Goal: Task Accomplishment & Management: Manage account settings

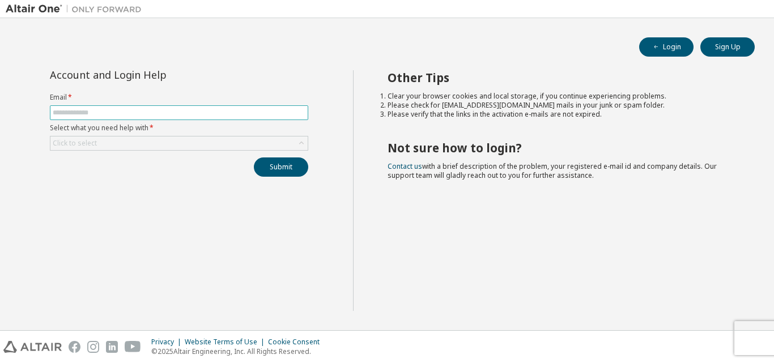
click at [170, 110] on input "text" at bounding box center [179, 112] width 253 height 9
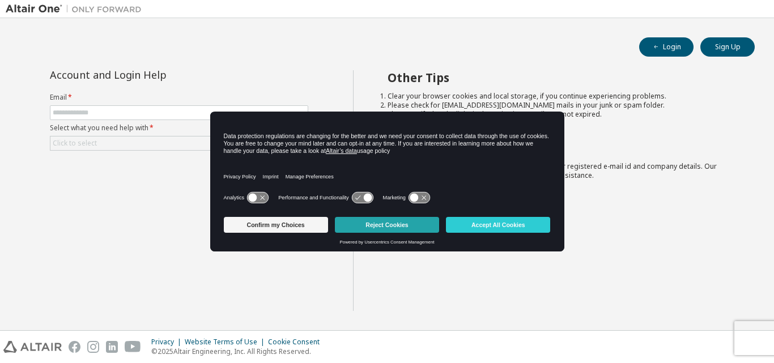
click at [357, 230] on button "Reject Cookies" at bounding box center [387, 225] width 104 height 16
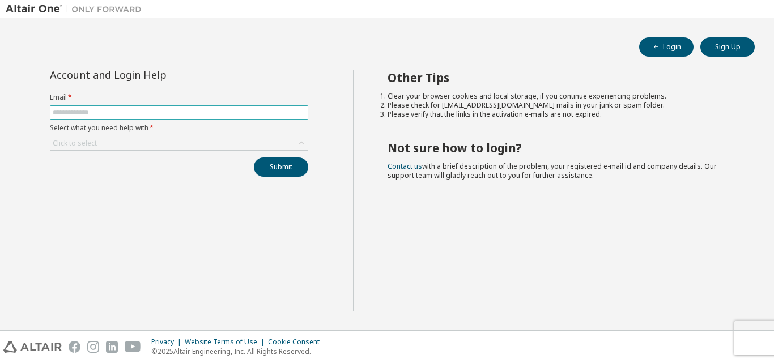
click at [89, 111] on input "text" at bounding box center [179, 112] width 253 height 9
type input "**********"
click at [149, 138] on div "Click to select" at bounding box center [178, 144] width 257 height 14
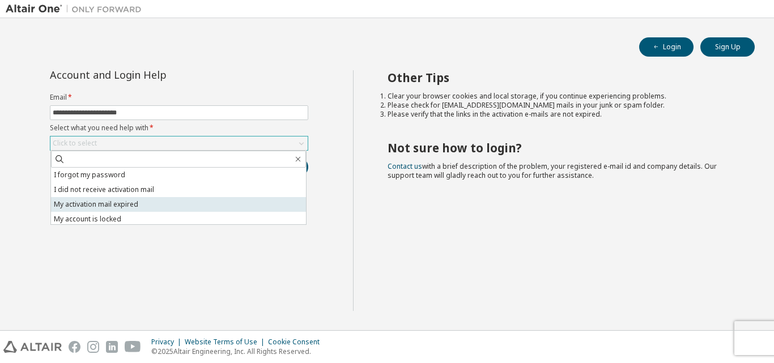
scroll to position [32, 0]
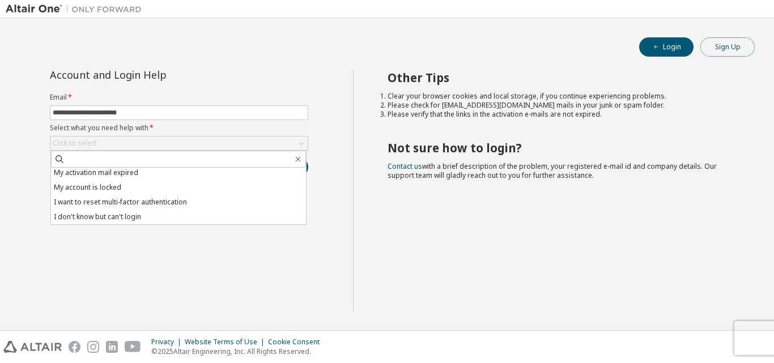
click at [710, 49] on button "Sign Up" at bounding box center [728, 46] width 54 height 19
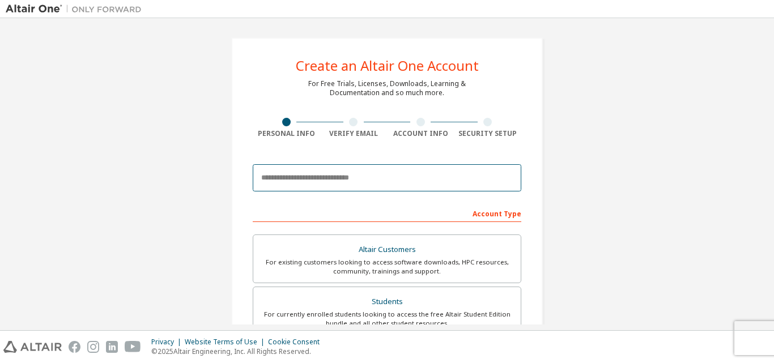
click at [434, 170] on input "email" at bounding box center [387, 177] width 269 height 27
type input "**********"
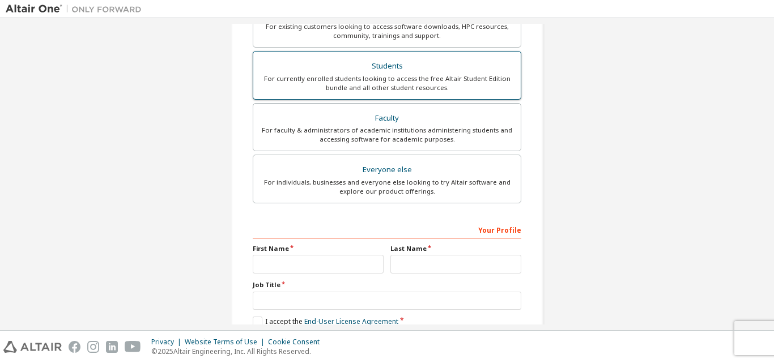
scroll to position [129, 0]
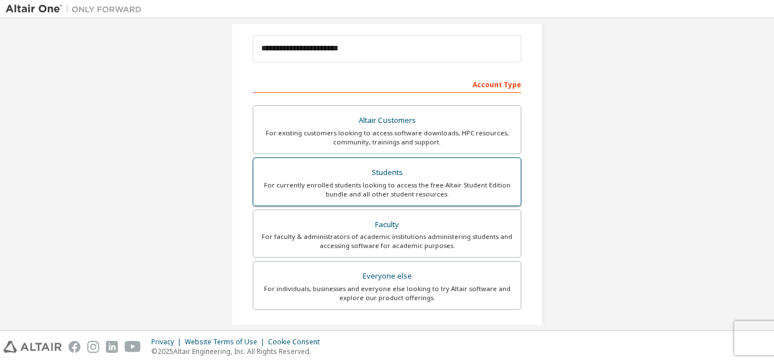
click at [441, 189] on div "For currently enrolled students looking to access the free Altair Student Editi…" at bounding box center [387, 190] width 254 height 18
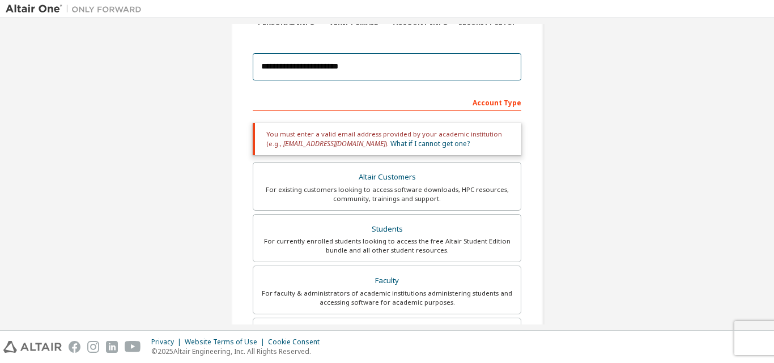
scroll to position [0, 0]
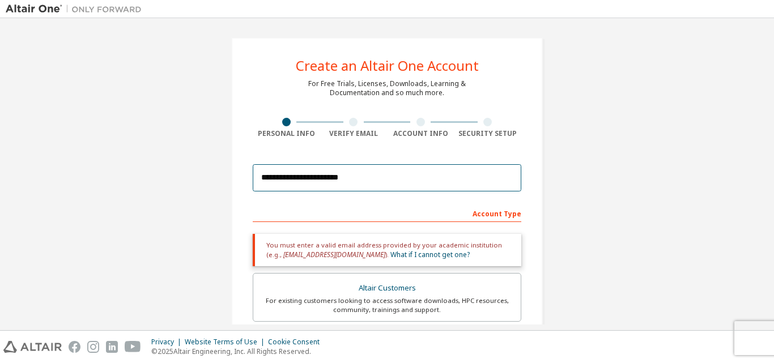
drag, startPoint x: 412, startPoint y: 69, endPoint x: 0, endPoint y: -49, distance: 428.2
click at [0, 0] on html "**********" at bounding box center [387, 181] width 774 height 363
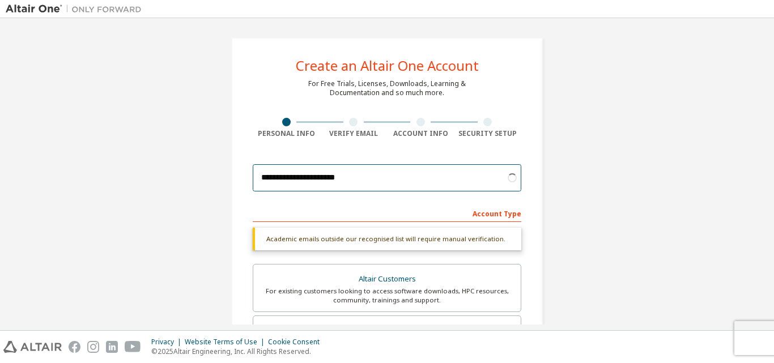
type input "**********"
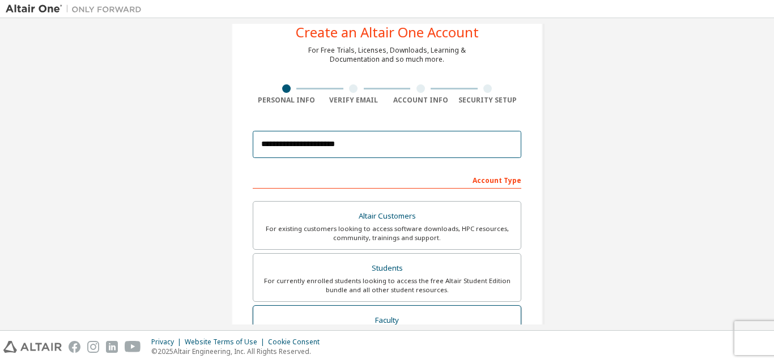
scroll to position [57, 0]
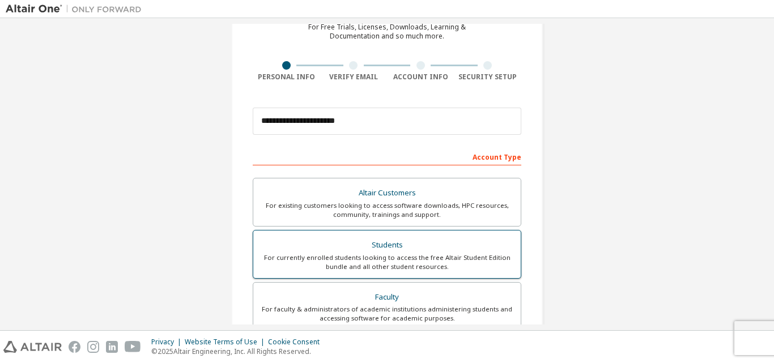
click at [433, 251] on div "Students" at bounding box center [387, 246] width 254 height 16
click at [429, 249] on div "Students" at bounding box center [387, 246] width 254 height 16
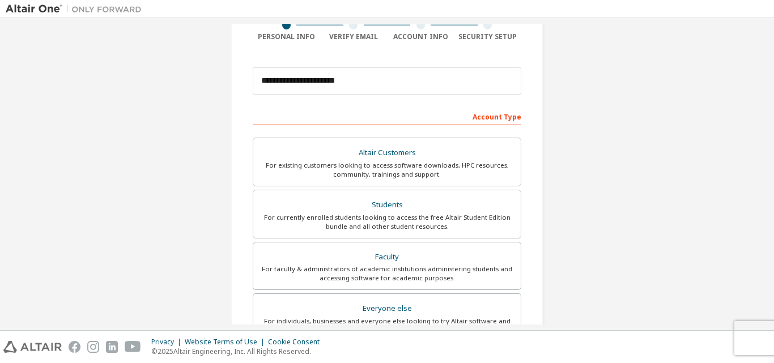
scroll to position [283, 0]
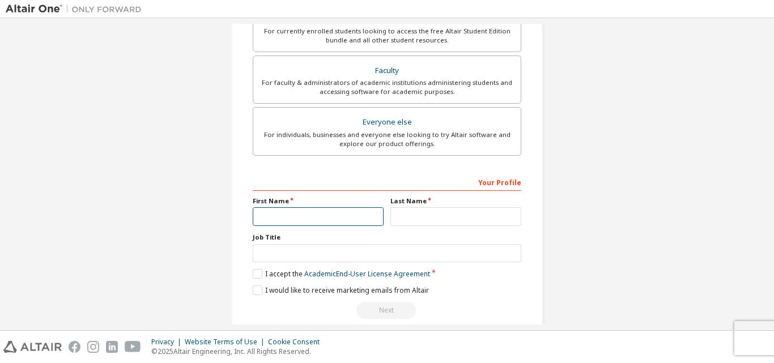
click at [342, 210] on input "text" at bounding box center [318, 217] width 131 height 19
type input "*******"
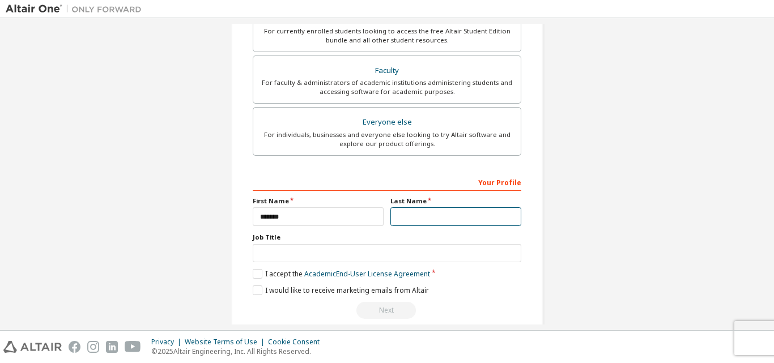
click at [482, 222] on input "text" at bounding box center [456, 217] width 131 height 19
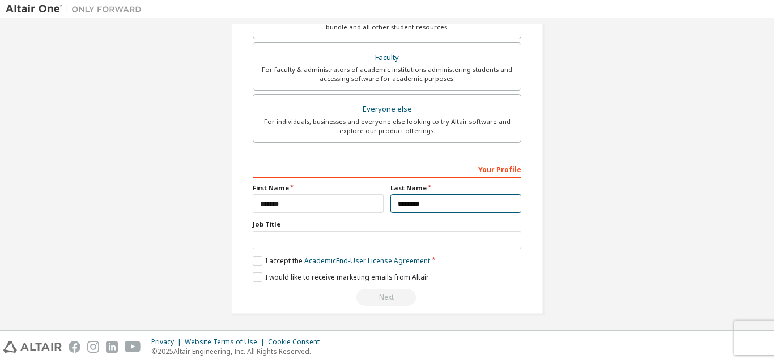
scroll to position [299, 0]
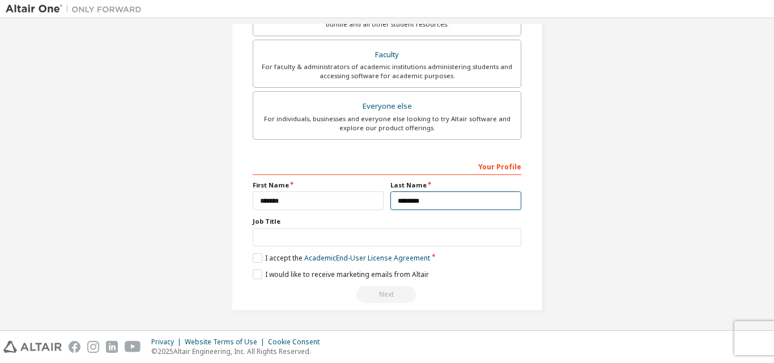
type input "********"
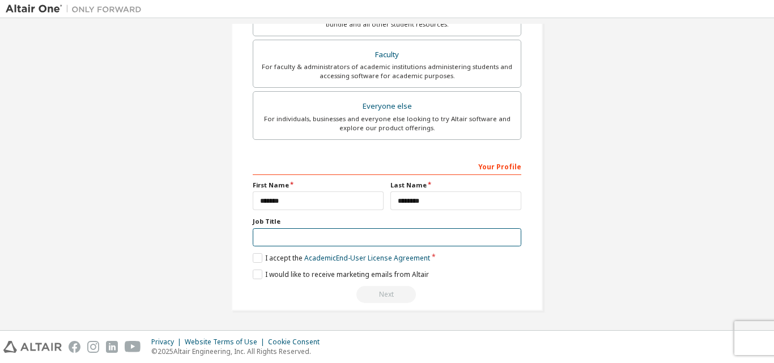
click at [312, 242] on input "text" at bounding box center [387, 237] width 269 height 19
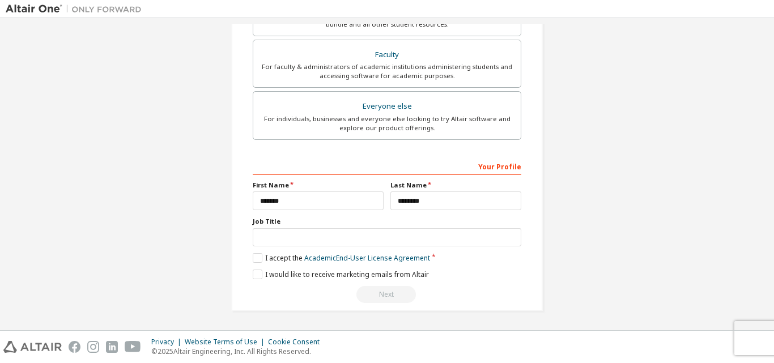
click at [379, 297] on div "Next" at bounding box center [387, 294] width 269 height 17
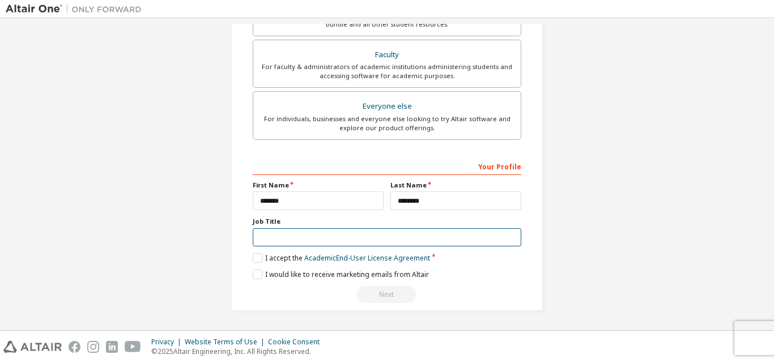
click at [354, 236] on input "text" at bounding box center [387, 237] width 269 height 19
type input "*"
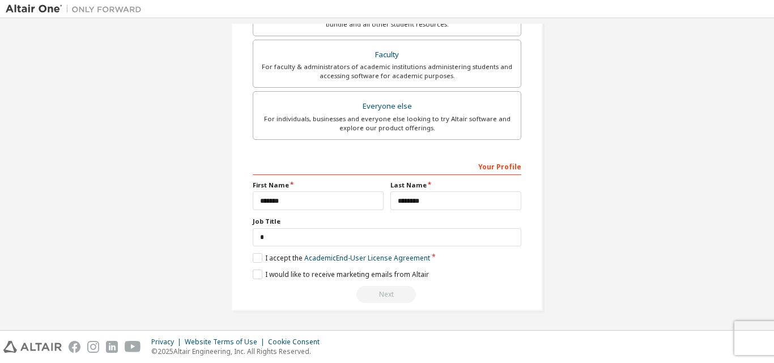
click at [390, 293] on div "Next" at bounding box center [387, 294] width 269 height 17
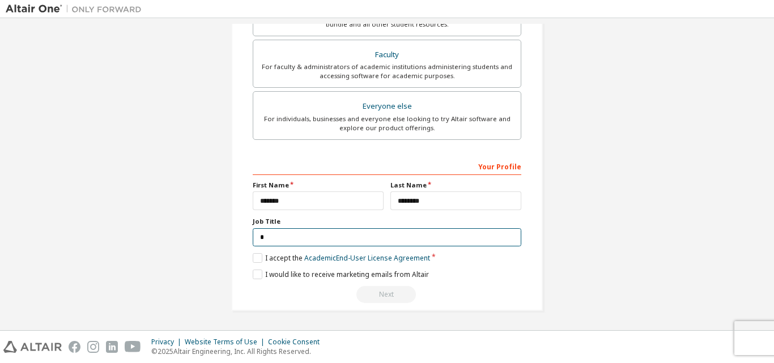
drag, startPoint x: 313, startPoint y: 246, endPoint x: 178, endPoint y: 223, distance: 136.8
click at [178, 223] on div "**********" at bounding box center [387, 24] width 763 height 600
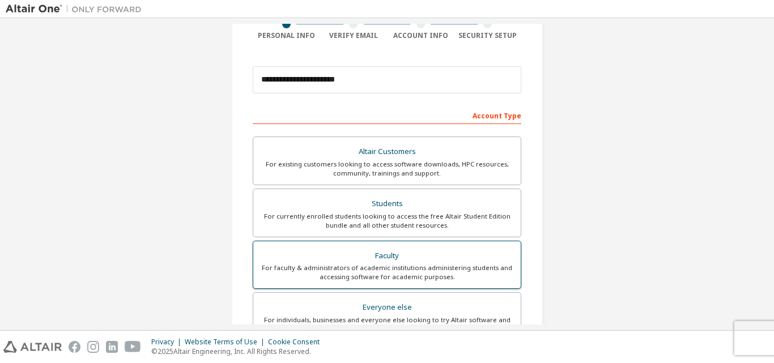
scroll to position [227, 0]
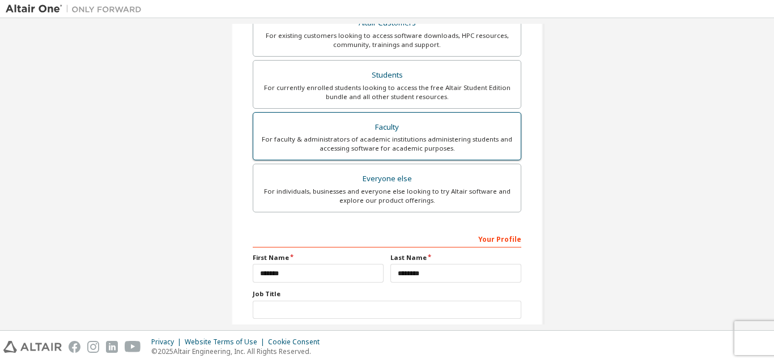
click at [395, 157] on label "Faculty For faculty & administrators of academic institutions administering stu…" at bounding box center [387, 136] width 269 height 49
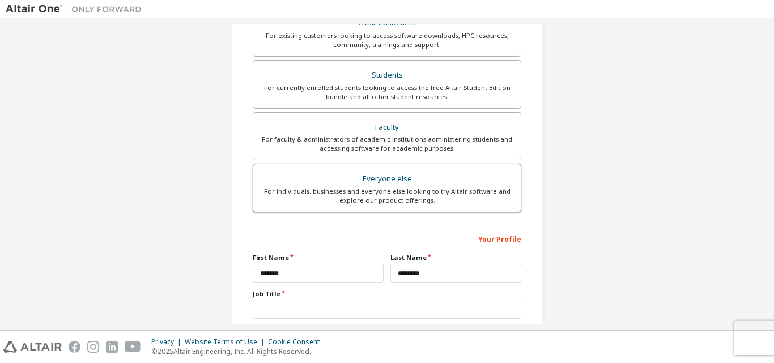
click at [419, 198] on div "For individuals, businesses and everyone else looking to try Altair software an…" at bounding box center [387, 196] width 254 height 18
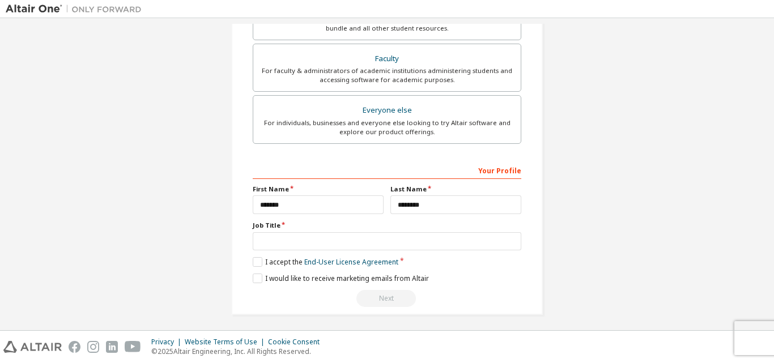
scroll to position [299, 0]
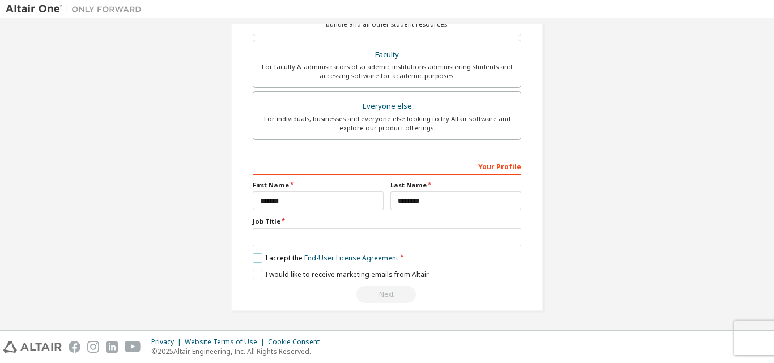
click at [253, 257] on label "I accept the End-User License Agreement" at bounding box center [326, 258] width 146 height 10
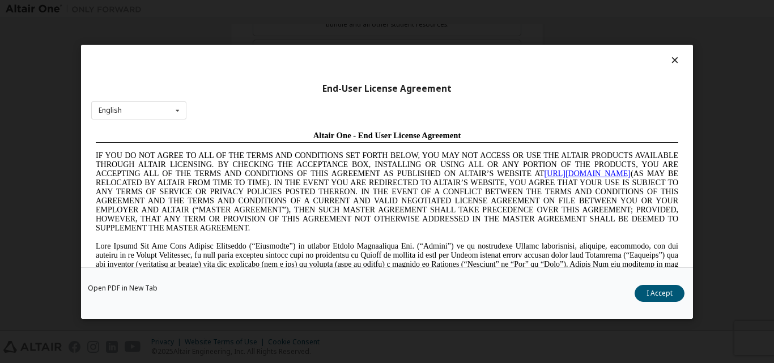
scroll to position [0, 0]
click at [656, 299] on button "I Accept" at bounding box center [660, 293] width 50 height 17
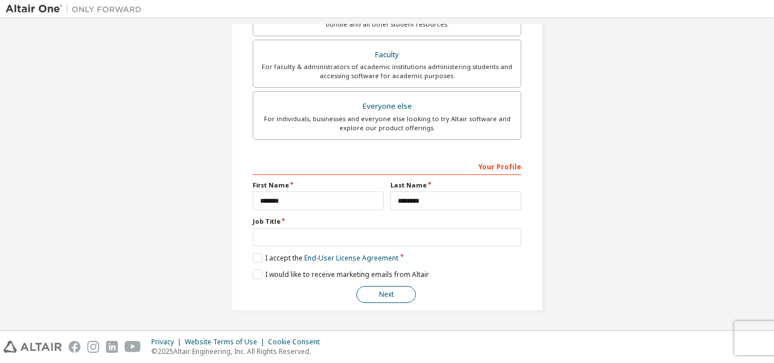
click at [391, 297] on button "Next" at bounding box center [387, 294] width 60 height 17
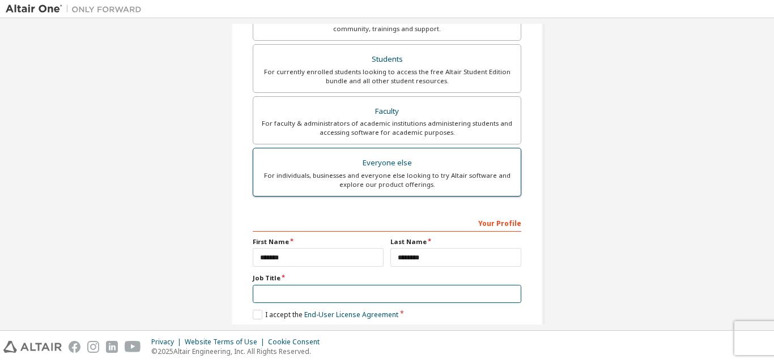
scroll to position [186, 0]
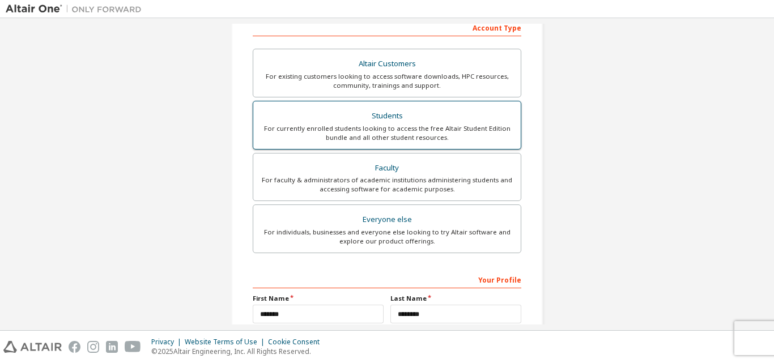
click at [392, 134] on div "For currently enrolled students looking to access the free Altair Student Editi…" at bounding box center [387, 133] width 254 height 18
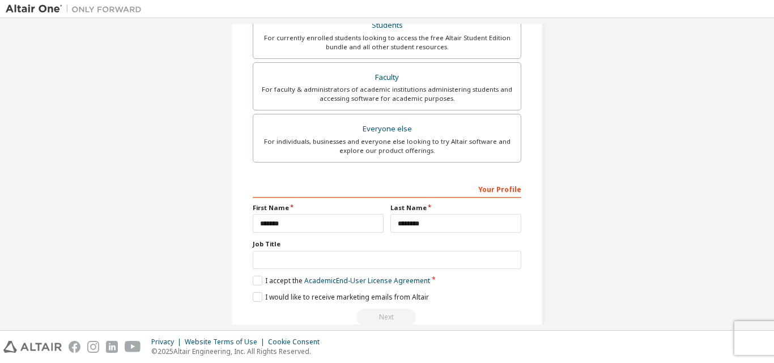
scroll to position [299, 0]
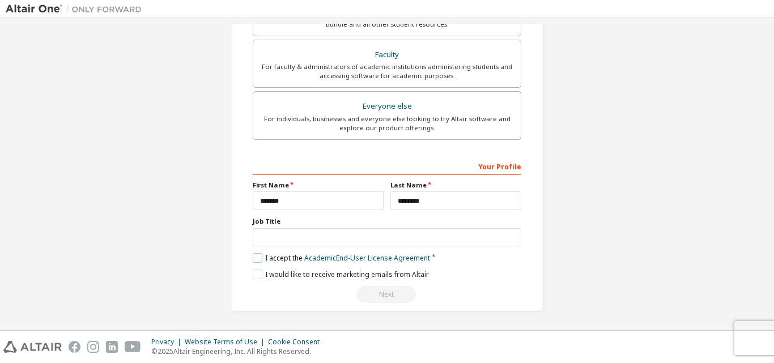
click at [256, 257] on label "I accept the Academic End-User License Agreement" at bounding box center [341, 258] width 177 height 10
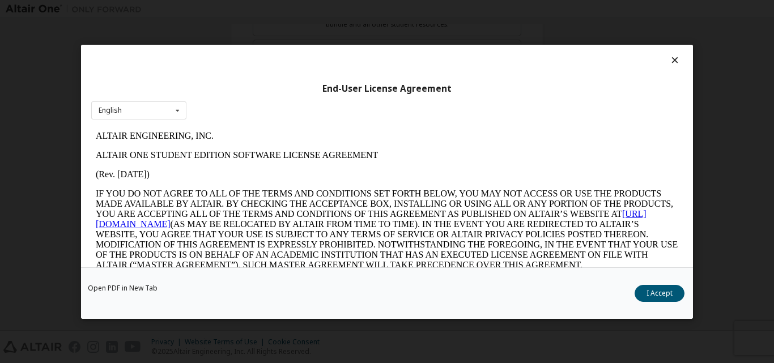
scroll to position [0, 0]
click at [670, 290] on button "I Accept" at bounding box center [660, 293] width 50 height 17
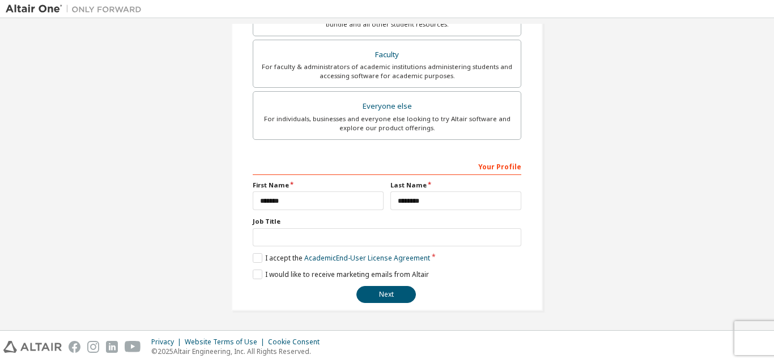
click at [257, 267] on div "**********" at bounding box center [387, 230] width 269 height 147
click at [255, 270] on label "I would like to receive marketing emails from Altair" at bounding box center [341, 275] width 176 height 10
click at [366, 303] on button "Next" at bounding box center [387, 294] width 60 height 17
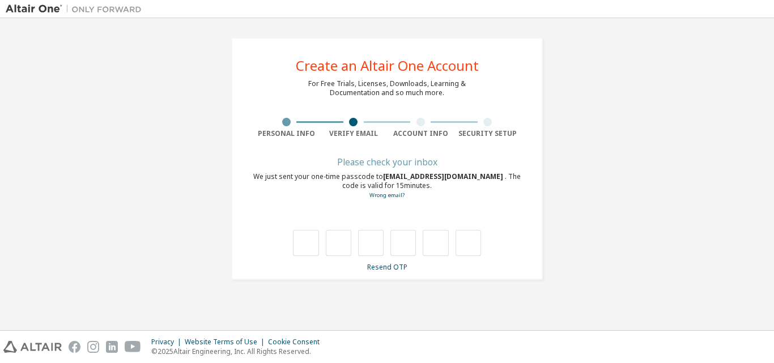
type input "*"
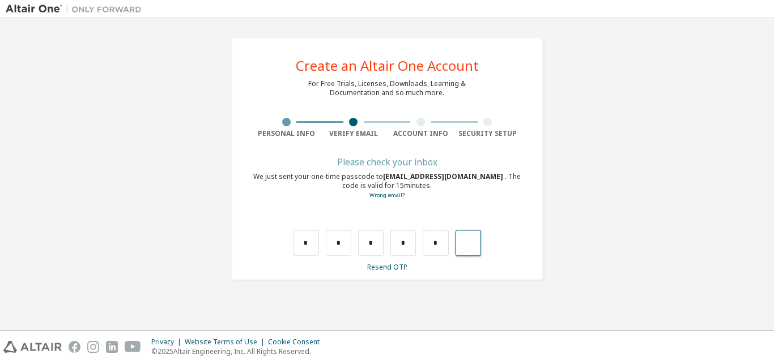
type input "*"
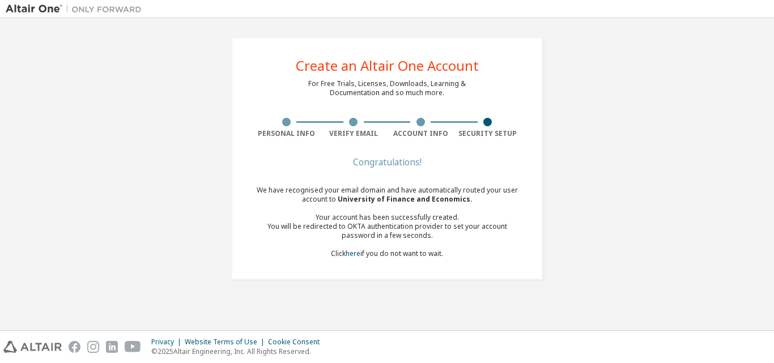
click at [473, 218] on div "Your account has been successfully created." at bounding box center [387, 217] width 269 height 9
click at [355, 255] on link "here" at bounding box center [353, 254] width 15 height 10
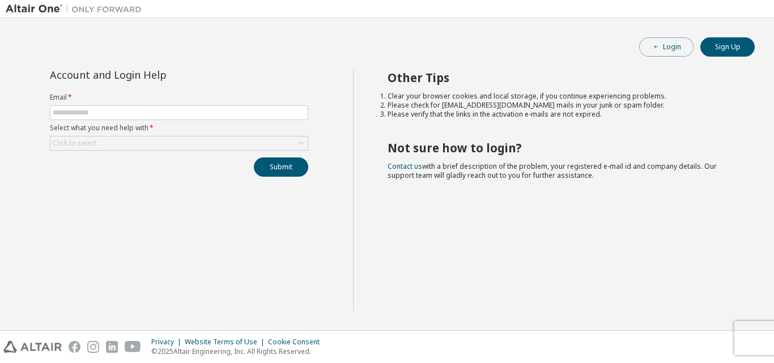
click at [672, 48] on button "Login" at bounding box center [667, 46] width 54 height 19
click at [108, 115] on input "text" at bounding box center [179, 112] width 253 height 9
type input "**********"
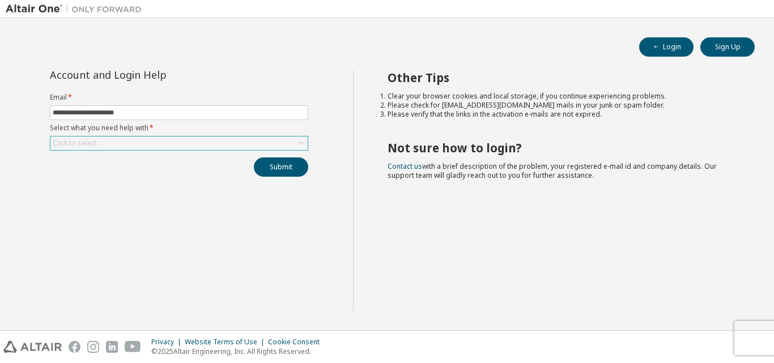
click at [138, 141] on div "Click to select" at bounding box center [178, 144] width 257 height 14
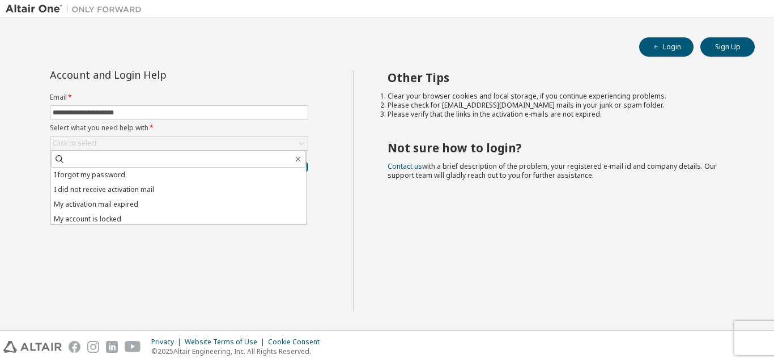
click at [729, 60] on div "**********" at bounding box center [387, 174] width 763 height 301
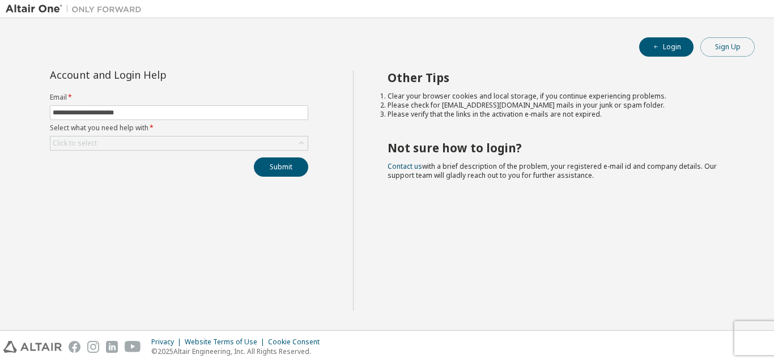
click at [722, 49] on button "Sign Up" at bounding box center [728, 46] width 54 height 19
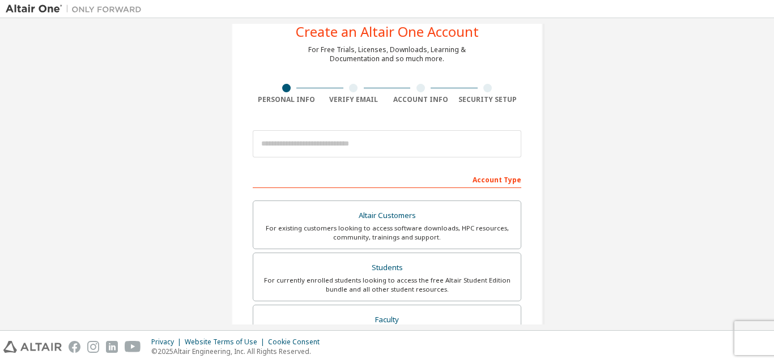
scroll to position [57, 0]
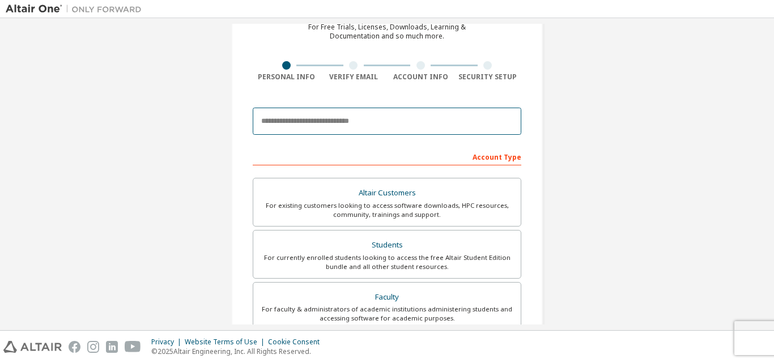
click at [431, 128] on input "email" at bounding box center [387, 121] width 269 height 27
type input "**********"
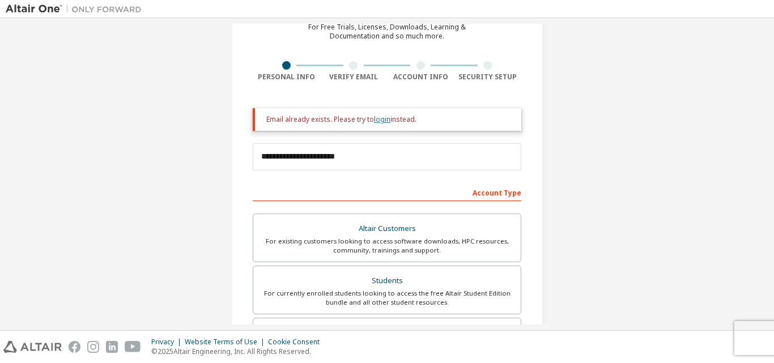
click at [380, 118] on link "login" at bounding box center [382, 120] width 16 height 10
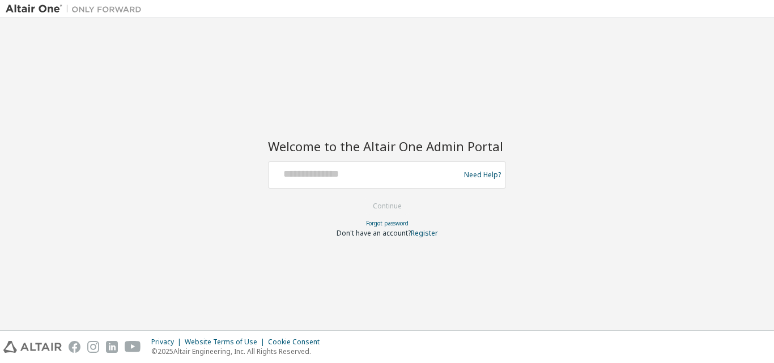
click at [380, 181] on div at bounding box center [365, 175] width 185 height 22
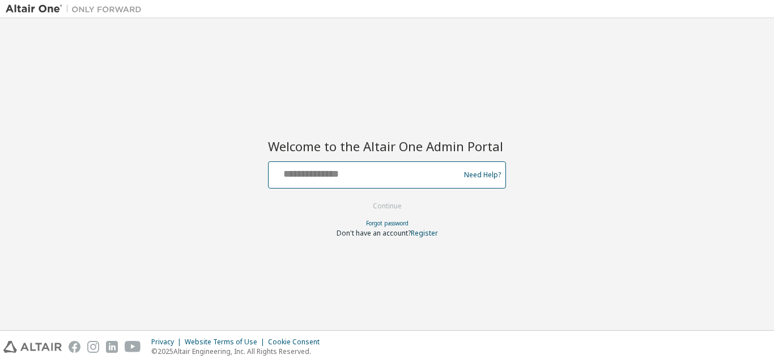
click at [373, 167] on input "text" at bounding box center [365, 172] width 185 height 16
type input "**********"
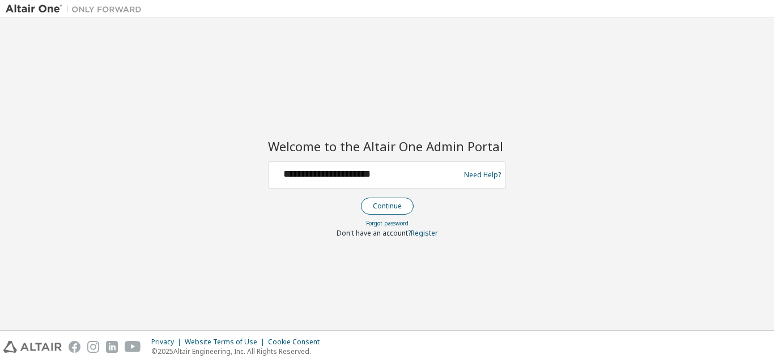
click at [405, 210] on button "Continue" at bounding box center [387, 206] width 53 height 17
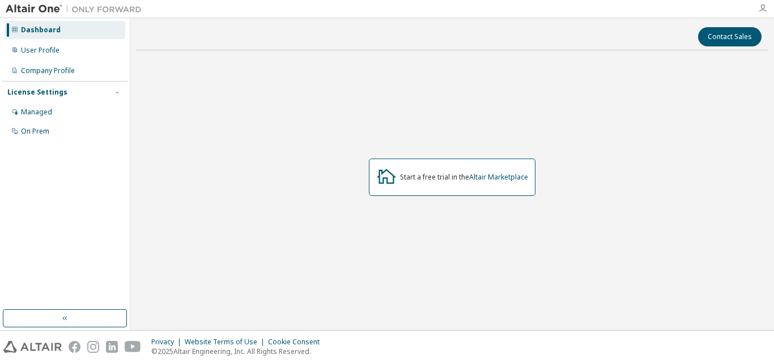
click at [762, 9] on icon "button" at bounding box center [763, 8] width 9 height 9
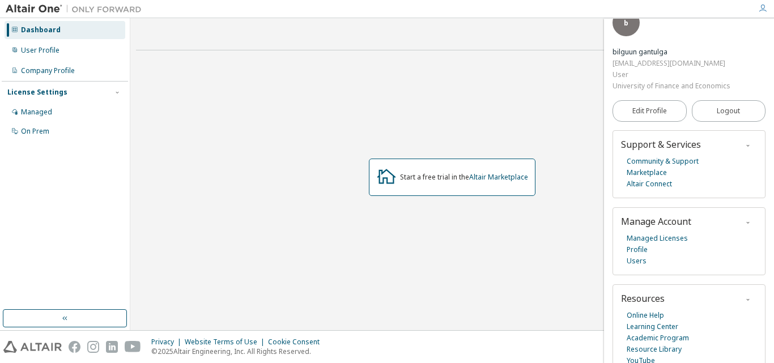
scroll to position [30, 0]
